Goal: Information Seeking & Learning: Find specific fact

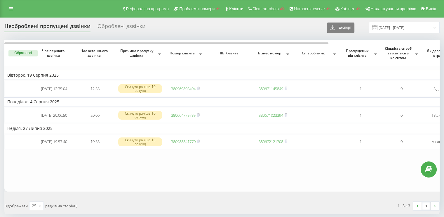
click at [113, 27] on div "Оброблені дзвінки" at bounding box center [122, 27] width 48 height 9
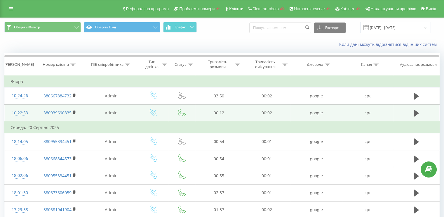
click at [23, 113] on div "10:22:53" at bounding box center [20, 112] width 19 height 11
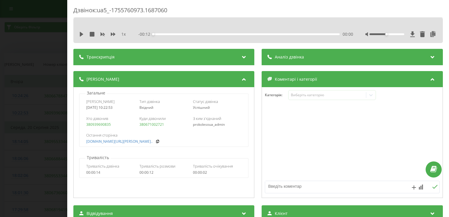
click at [24, 113] on div "Дзвінок : ua5_-1755760973.1687060 1 x - 00:12 00:00 00:00 Транскрипція Для AI-а…" at bounding box center [224, 108] width 449 height 217
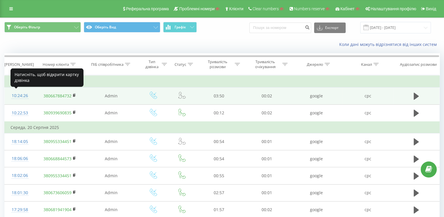
click at [15, 95] on div "10:24:26" at bounding box center [20, 95] width 19 height 11
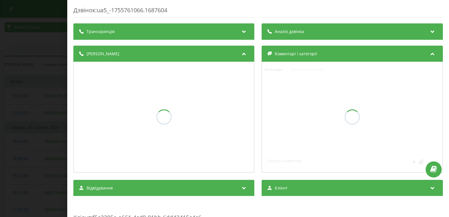
click at [12, 99] on div "Дзвінок : ua5_-1755761066.1687604 Транскрипція Аналіз дзвінка Деталі дзвінка Ко…" at bounding box center [224, 108] width 449 height 217
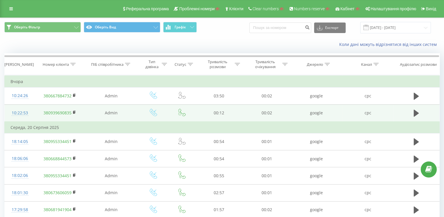
click at [54, 112] on link "380939690835" at bounding box center [58, 113] width 28 height 6
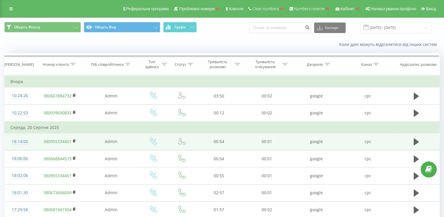
click at [25, 144] on div "18:14:05" at bounding box center [20, 141] width 19 height 11
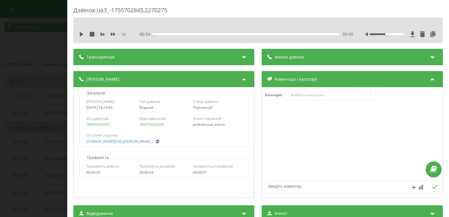
click at [43, 109] on div "Дзвінок : ua3_-1755702845.2270275 1 x - 00:54 00:00 00:00 Транскрипція Для AI-а…" at bounding box center [224, 108] width 449 height 217
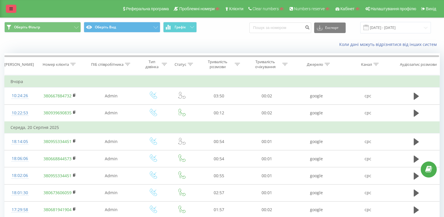
click at [13, 5] on link at bounding box center [11, 9] width 11 height 8
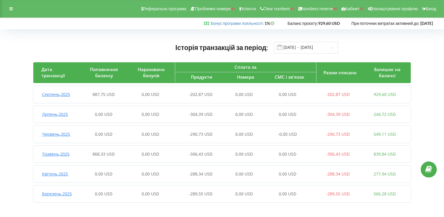
click at [91, 98] on div "Серпень , 2025 887,75 USD 0,00 USD -202,87 USD 0,00 USD 0,00 USD -202,87 USD 92…" at bounding box center [220, 94] width 375 height 14
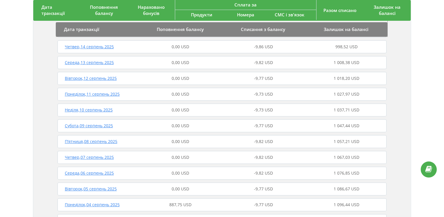
scroll to position [292, 0]
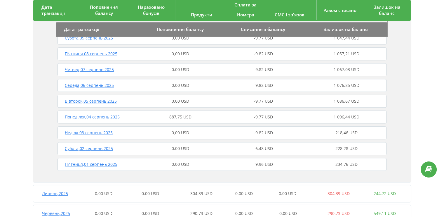
drag, startPoint x: 4, startPoint y: 61, endPoint x: 15, endPoint y: 55, distance: 13.5
click at [4, 61] on div "Історія транзакцій за період: 01.03.2025 - 22.08.2025 Дата транзакції Поповненн…" at bounding box center [222, 17] width 444 height 560
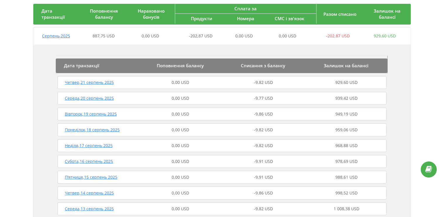
scroll to position [0, 0]
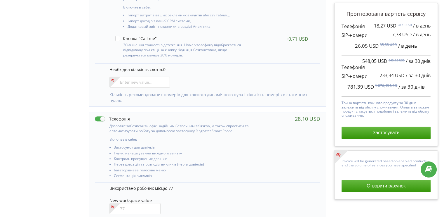
scroll to position [263, 0]
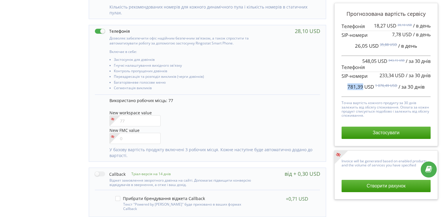
drag, startPoint x: 348, startPoint y: 85, endPoint x: 362, endPoint y: 86, distance: 14.4
click at [362, 86] on span "781,39 USD" at bounding box center [361, 86] width 27 height 7
copy span "781,39"
click at [128, 121] on input"] "number" at bounding box center [135, 120] width 51 height 11
type input"] "79"
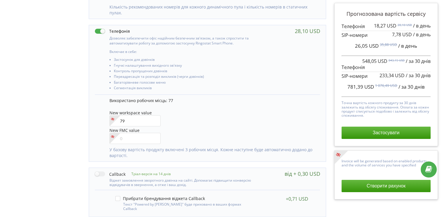
click at [218, 118] on div "New workspace value 79" at bounding box center [212, 118] width 205 height 17
drag, startPoint x: 344, startPoint y: 93, endPoint x: 362, endPoint y: 87, distance: 19.3
click at [362, 87] on div "795,63 USD 1 098,39 USD / за 30 днів" at bounding box center [386, 86] width 89 height 15
copy span "795,63"
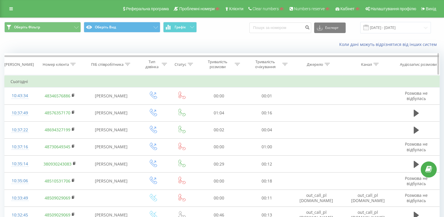
click at [74, 66] on div at bounding box center [72, 64] width 5 height 5
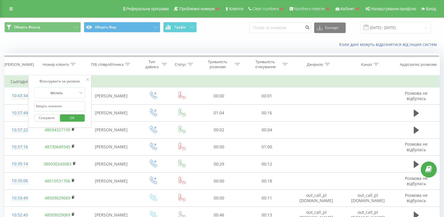
click at [65, 105] on input "text" at bounding box center [59, 106] width 51 height 10
paste input "+48796238127"
type input "+48796238127"
click at [70, 116] on span "OK" at bounding box center [72, 117] width 16 height 9
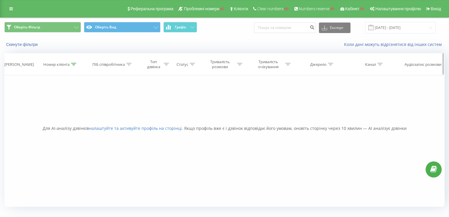
click at [74, 64] on icon at bounding box center [73, 64] width 5 height 3
click at [37, 107] on input "+48796238127" at bounding box center [60, 106] width 51 height 10
drag, startPoint x: 39, startPoint y: 108, endPoint x: 34, endPoint y: 111, distance: 5.4
click at [35, 110] on input "+48796238127" at bounding box center [60, 106] width 51 height 10
click at [37, 108] on input "+48796238127" at bounding box center [60, 106] width 51 height 10
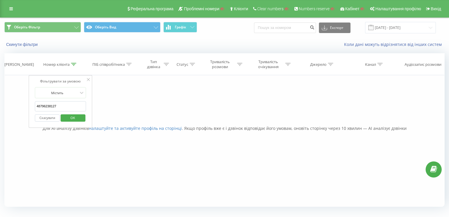
type input "48796238127"
click button "OK" at bounding box center [72, 117] width 25 height 7
click at [72, 62] on div at bounding box center [73, 64] width 5 height 5
click at [107, 30] on button "Оберіть Вид" at bounding box center [122, 27] width 77 height 11
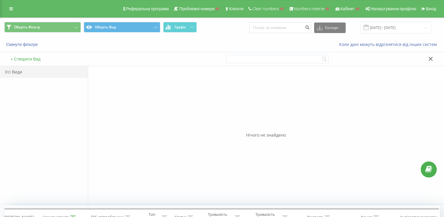
click at [53, 58] on div "+ Створити Вид" at bounding box center [111, 58] width 222 height 13
click at [38, 60] on button "+ Створити Вид" at bounding box center [26, 58] width 34 height 5
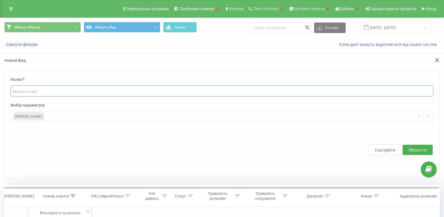
click at [44, 89] on input "text" at bounding box center [222, 90] width 423 height 11
type input "осн"
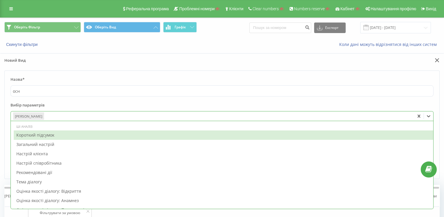
click at [56, 117] on div at bounding box center [229, 116] width 368 height 7
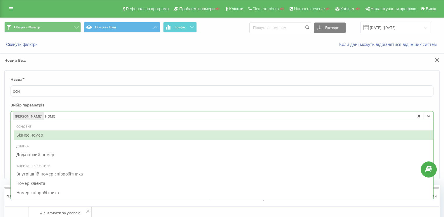
type input "номер"
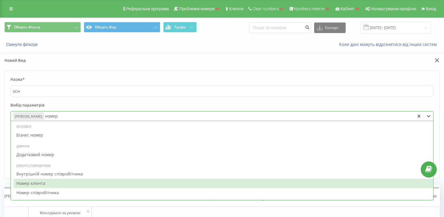
click at [38, 182] on div "Номер клієнта" at bounding box center [224, 183] width 420 height 9
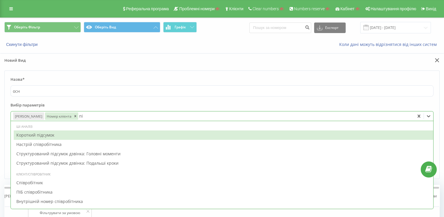
type input "піб"
type input "тип"
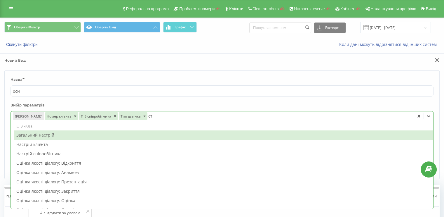
type input "ста"
type input "три"
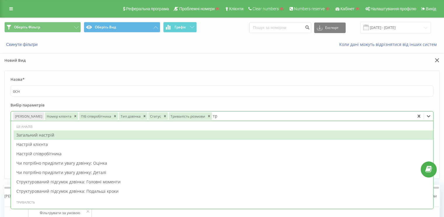
type input "три"
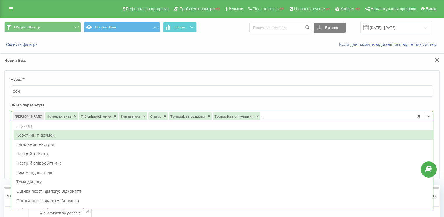
type input "схе"
type input "ау"
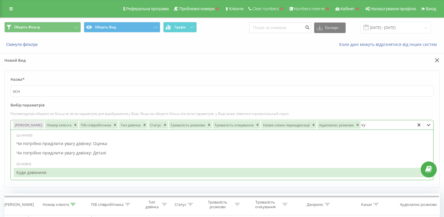
type input "к"
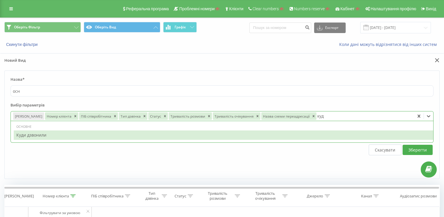
type input "куди"
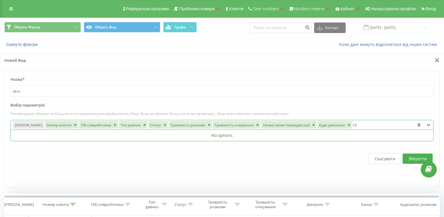
type input "с"
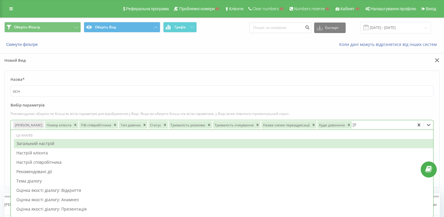
type input "ау"
click at [1, 132] on div "Назва* осн Вибір параметрів Рекомендуємо обирати не більш як вісім параметрів д…" at bounding box center [222, 128] width 444 height 117
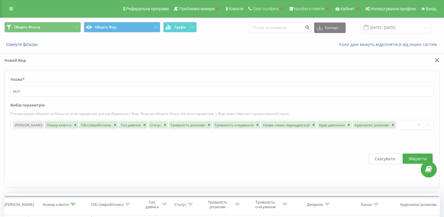
click at [403, 155] on button "Зберегти" at bounding box center [418, 158] width 30 height 10
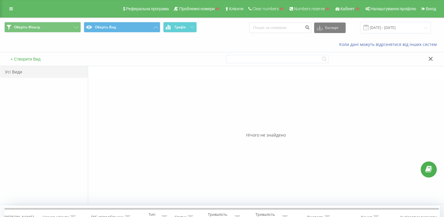
click at [430, 60] on icon at bounding box center [431, 59] width 4 height 4
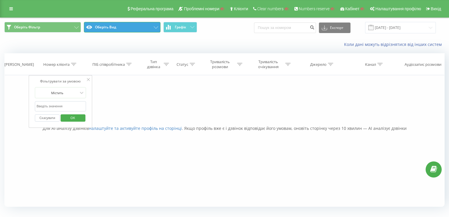
click at [128, 31] on button "Оберіть Вид" at bounding box center [122, 27] width 77 height 11
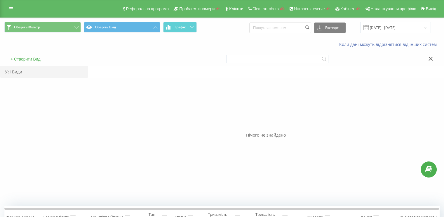
click at [27, 59] on button "+ Створити Вид" at bounding box center [26, 58] width 34 height 5
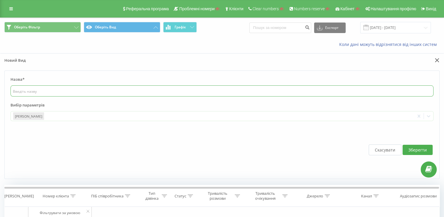
click at [45, 94] on input "text" at bounding box center [222, 90] width 423 height 11
type input "осн"
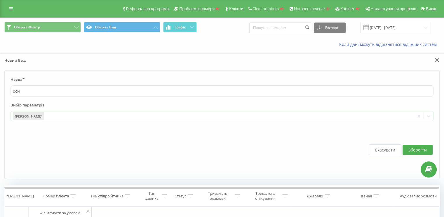
click at [16, 15] on div "Реферальна програма Проблемні номери Клієнти Clear numbers Numbers reserve Кабі…" at bounding box center [222, 9] width 444 height 18
click at [12, 8] on icon at bounding box center [11, 9] width 4 height 4
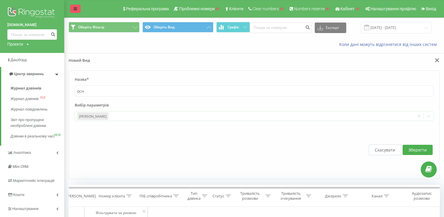
click at [75, 9] on icon at bounding box center [76, 9] width 4 height 4
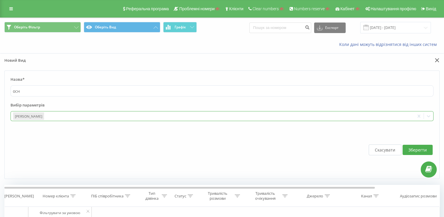
click at [91, 120] on div "[PERSON_NAME]" at bounding box center [222, 116] width 423 height 10
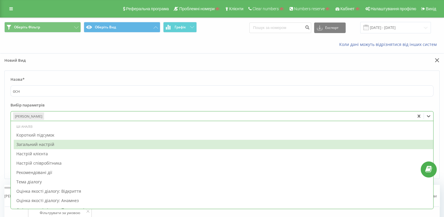
click at [0, 139] on div "Оберіть Фільтр Оберіть Вид Графік Експорт .csv .xls .xlsx 22.07.2025 - 22.08.20…" at bounding box center [222, 180] width 444 height 325
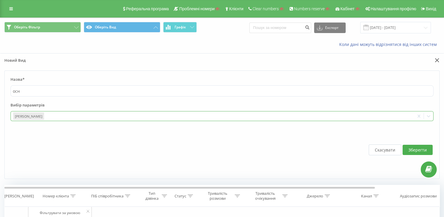
click at [66, 114] on div at bounding box center [229, 116] width 368 height 7
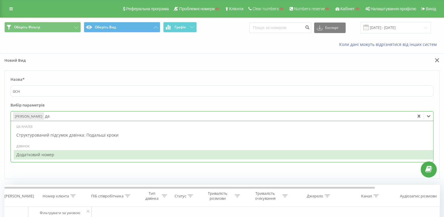
type input "д"
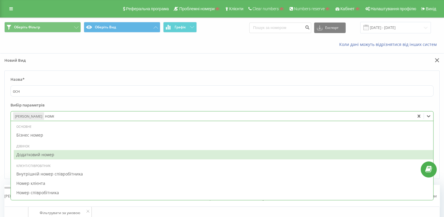
type input "номер"
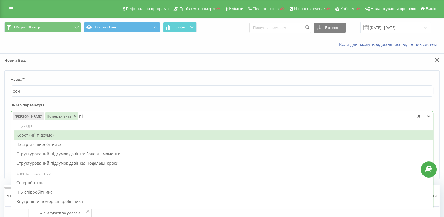
type input "піб"
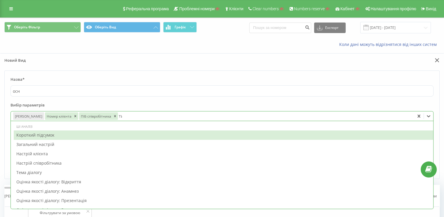
type input "тип"
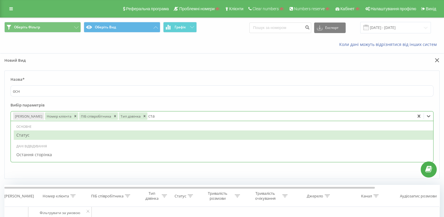
type input "стат"
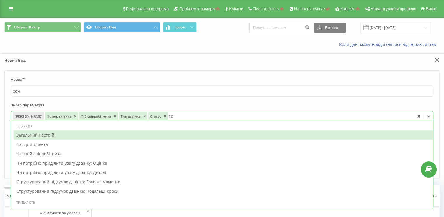
type input "три"
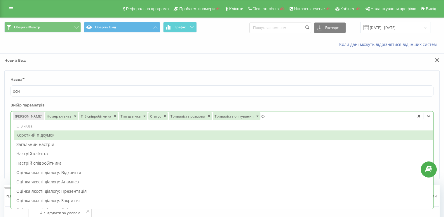
type input "схе"
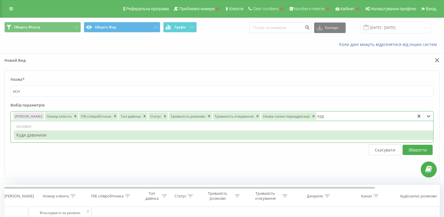
type input "куди"
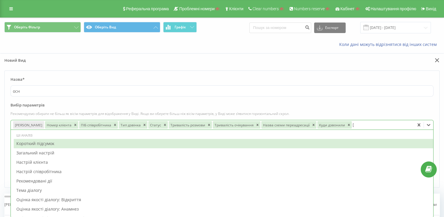
type input "ау"
click at [0, 116] on div "Оберіть Фільтр Оберіть Вид Графік Експорт .csv .xls .xlsx 22.07.2025 - 22.08.20…" at bounding box center [222, 185] width 444 height 334
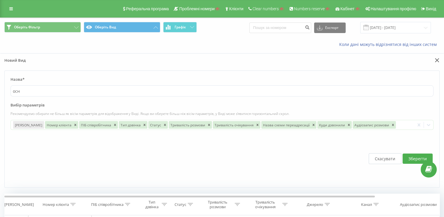
click at [410, 157] on button "Зберегти" at bounding box center [418, 158] width 30 height 10
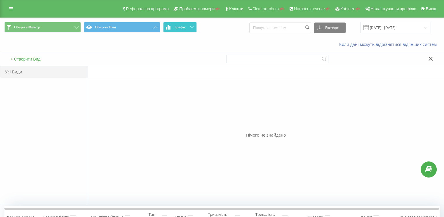
click at [190, 26] on icon at bounding box center [192, 27] width 4 height 2
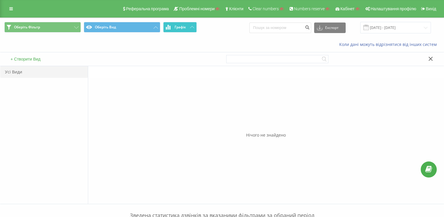
click at [192, 28] on icon at bounding box center [192, 27] width 4 height 2
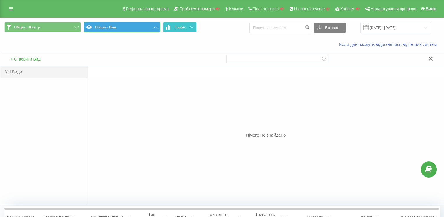
click at [152, 27] on button "Оберіть Вид" at bounding box center [122, 27] width 77 height 11
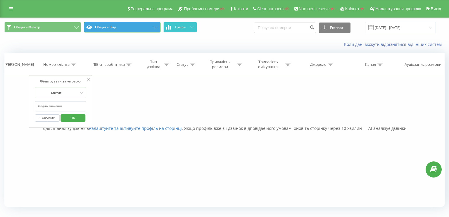
click at [152, 27] on button "Оберіть Вид" at bounding box center [122, 27] width 77 height 11
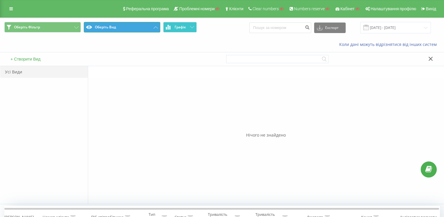
click at [152, 27] on button "Оберіть Вид" at bounding box center [122, 27] width 77 height 11
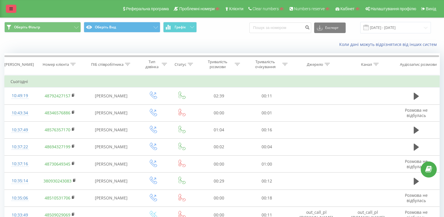
click at [13, 11] on link at bounding box center [11, 9] width 11 height 8
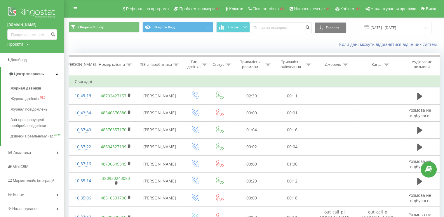
click at [16, 9] on img at bounding box center [32, 13] width 50 height 15
click at [21, 10] on img at bounding box center [32, 13] width 50 height 15
click at [31, 13] on img at bounding box center [32, 13] width 50 height 15
click at [35, 11] on img at bounding box center [32, 13] width 50 height 15
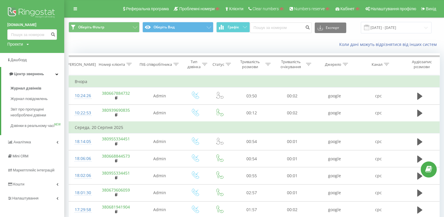
drag, startPoint x: 0, startPoint y: 0, endPoint x: 52, endPoint y: 10, distance: 52.9
click at [52, 10] on img at bounding box center [32, 13] width 50 height 15
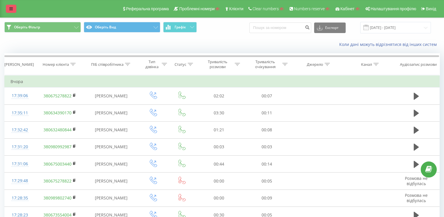
click at [14, 6] on link at bounding box center [11, 9] width 11 height 8
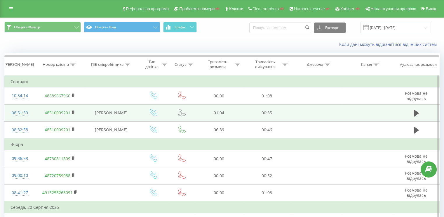
click at [201, 116] on td "01:04" at bounding box center [219, 112] width 48 height 17
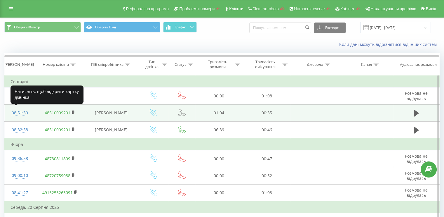
click at [22, 112] on div "08:51:39" at bounding box center [20, 112] width 19 height 11
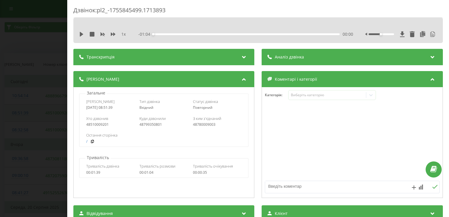
click at [22, 112] on div "Дзвінок : pl2_-1755845499.1713893 1 x - 01:04 00:00 00:00 Транскрипція 00:00 Go…" at bounding box center [224, 108] width 449 height 217
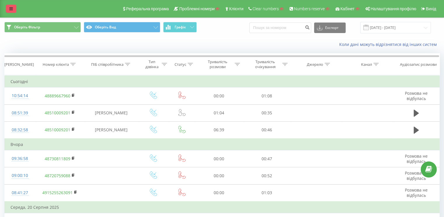
click at [12, 10] on icon at bounding box center [11, 9] width 4 height 4
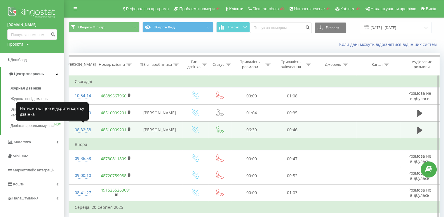
click at [80, 127] on div "08:32:58" at bounding box center [82, 129] width 14 height 11
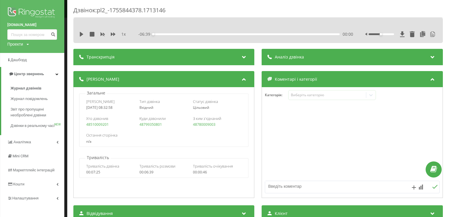
click at [255, 128] on div "Деталі дзвінка Загальне Дата дзвінка [DATE] 08:32:58 Тип дзвінка Вхідний Статус…" at bounding box center [257, 135] width 369 height 128
drag, startPoint x: 155, startPoint y: 129, endPoint x: 140, endPoint y: 125, distance: 15.9
click at [140, 125] on div "Хто дзвонив 48510009201 Куди дзвонили 48799350801 З ким з'єднаний 48780009003" at bounding box center [163, 121] width 169 height 17
drag, startPoint x: 137, startPoint y: 124, endPoint x: 163, endPoint y: 126, distance: 26.4
click at [163, 127] on div "Хто дзвонив 48510009201 Куди дзвонили 48799350801 З ким з'єднаний 48780009003" at bounding box center [163, 121] width 169 height 17
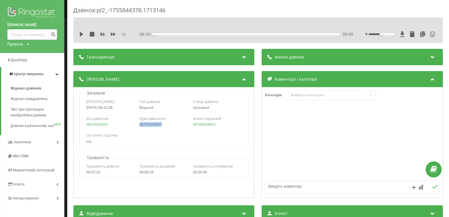
copy link "48799350801"
